Goal: Find specific page/section: Find specific page/section

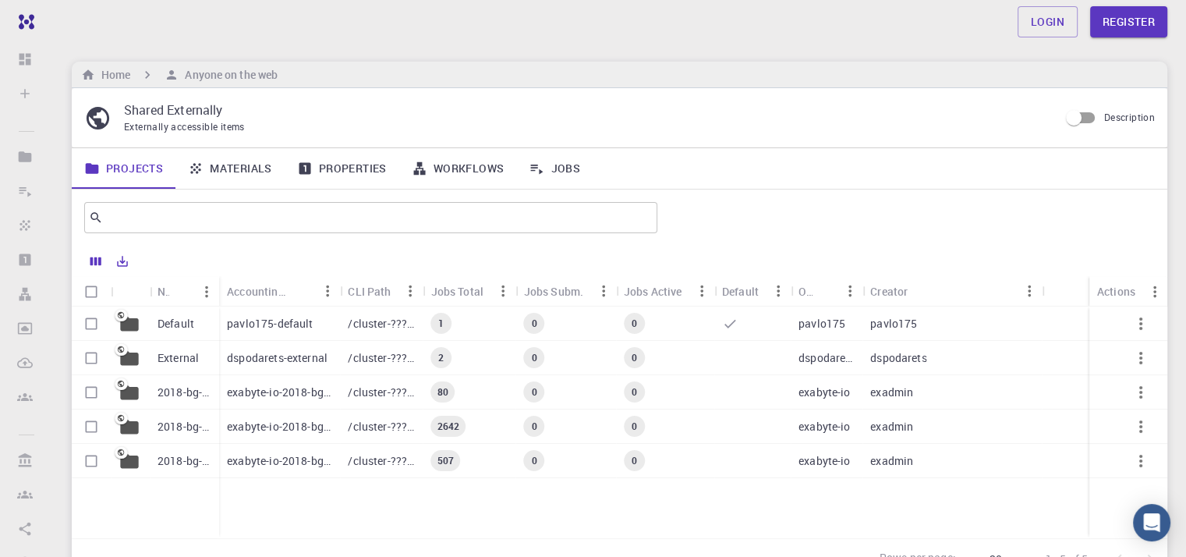
click at [291, 325] on p "pavlo175-default" at bounding box center [270, 324] width 86 height 16
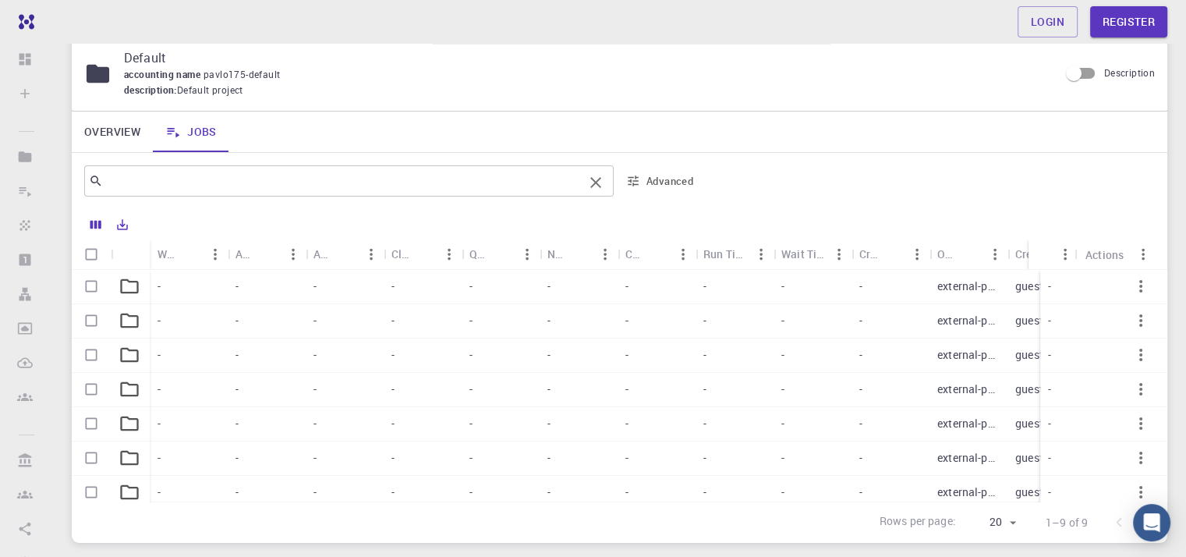
scroll to position [156, 0]
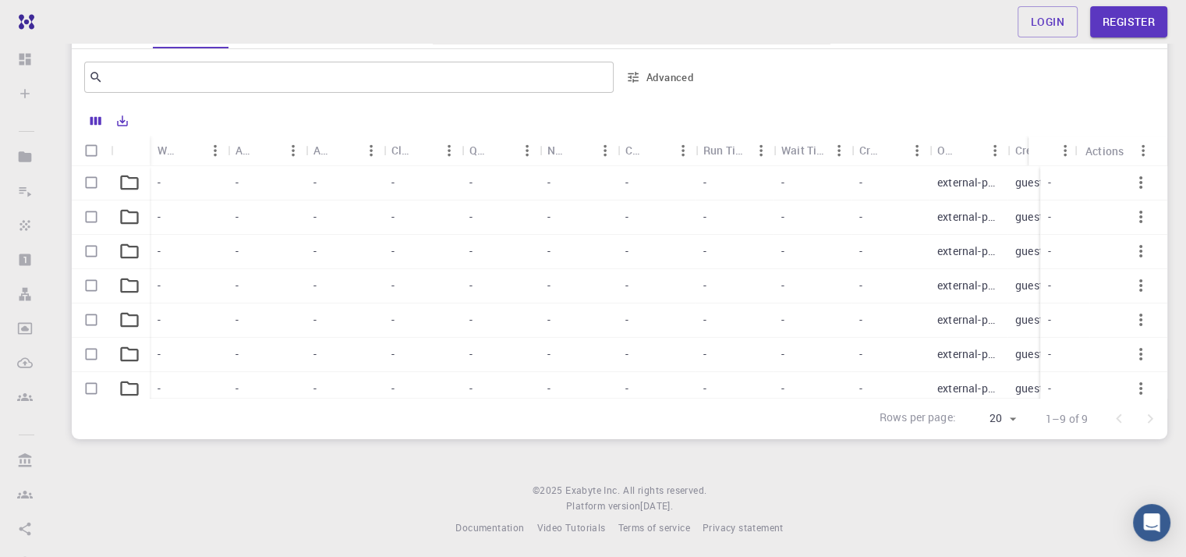
click at [975, 178] on p "external-public" at bounding box center [968, 183] width 62 height 16
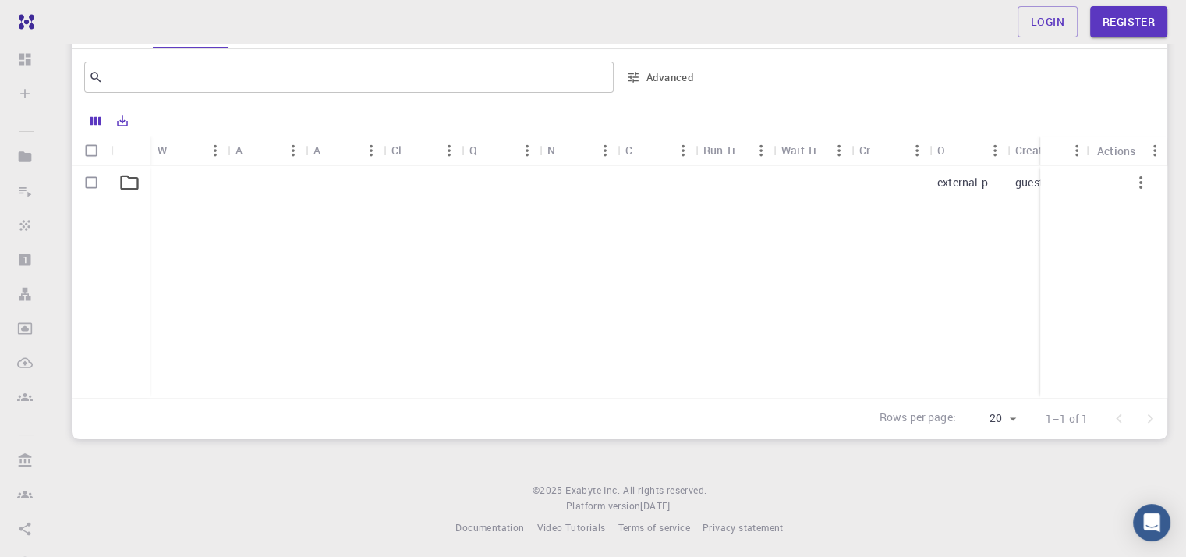
click at [919, 182] on div "-" at bounding box center [890, 183] width 78 height 34
